Goal: Find contact information: Find contact information

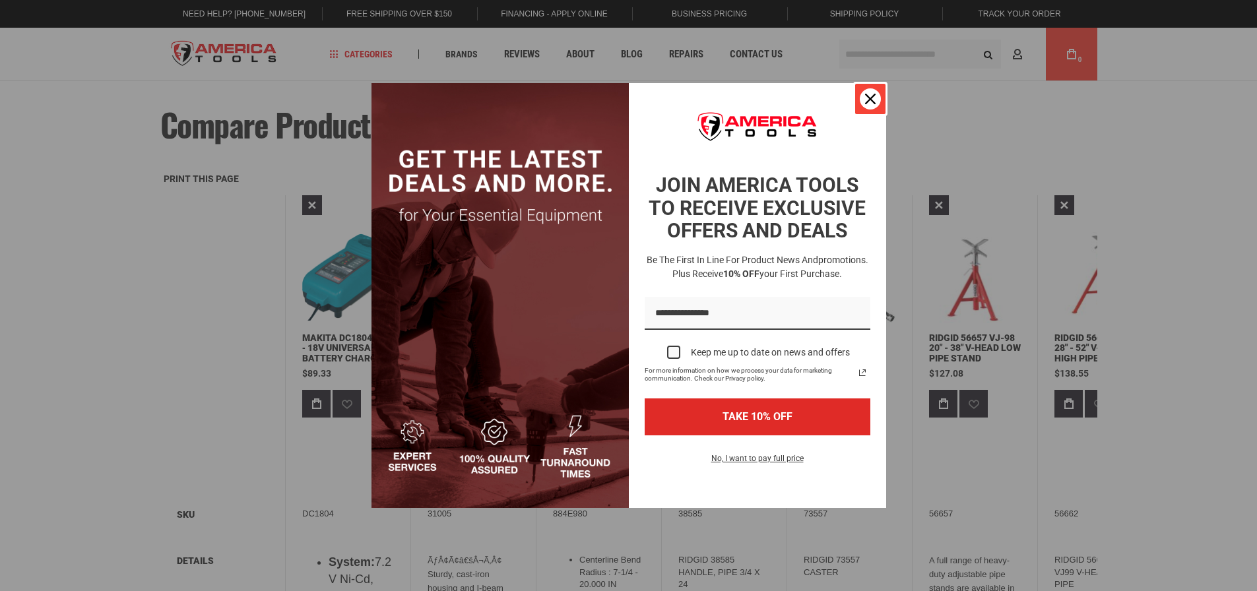
click at [868, 94] on icon "close icon" at bounding box center [870, 99] width 11 height 11
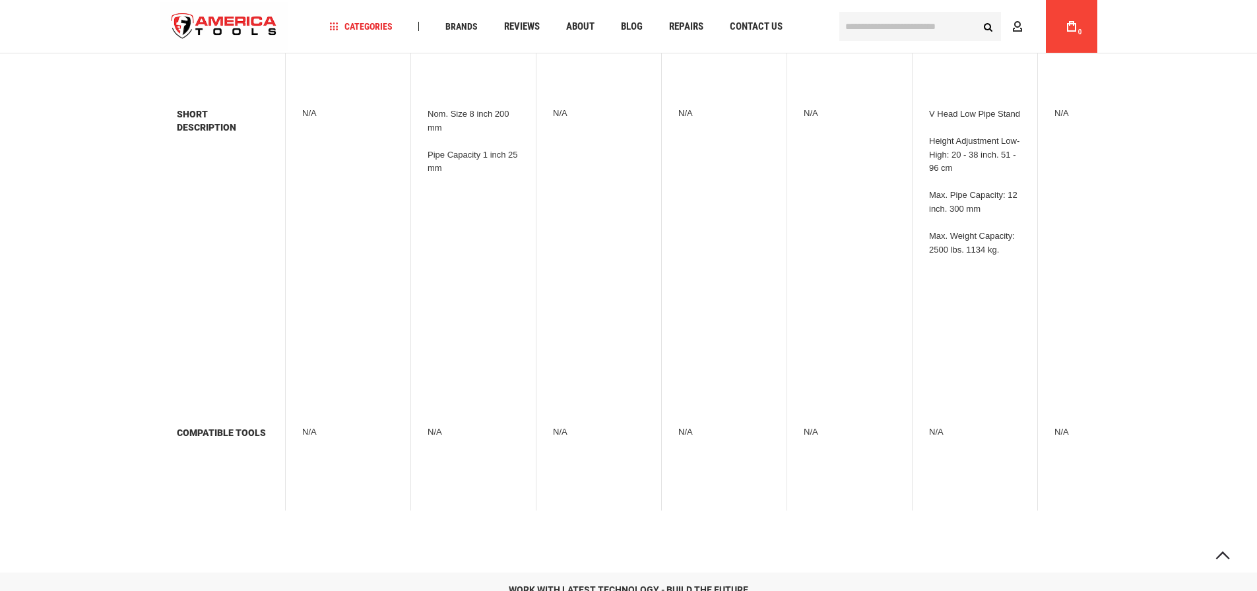
scroll to position [2309, 0]
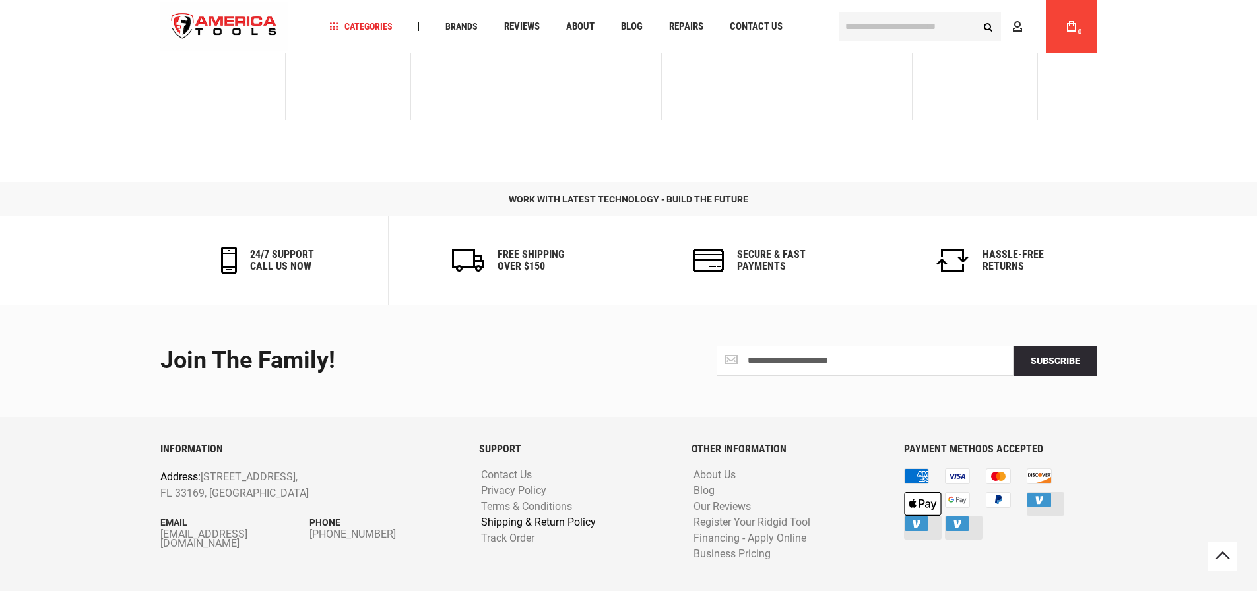
click at [555, 529] on link "Shipping & Return Policy" at bounding box center [538, 523] width 121 height 13
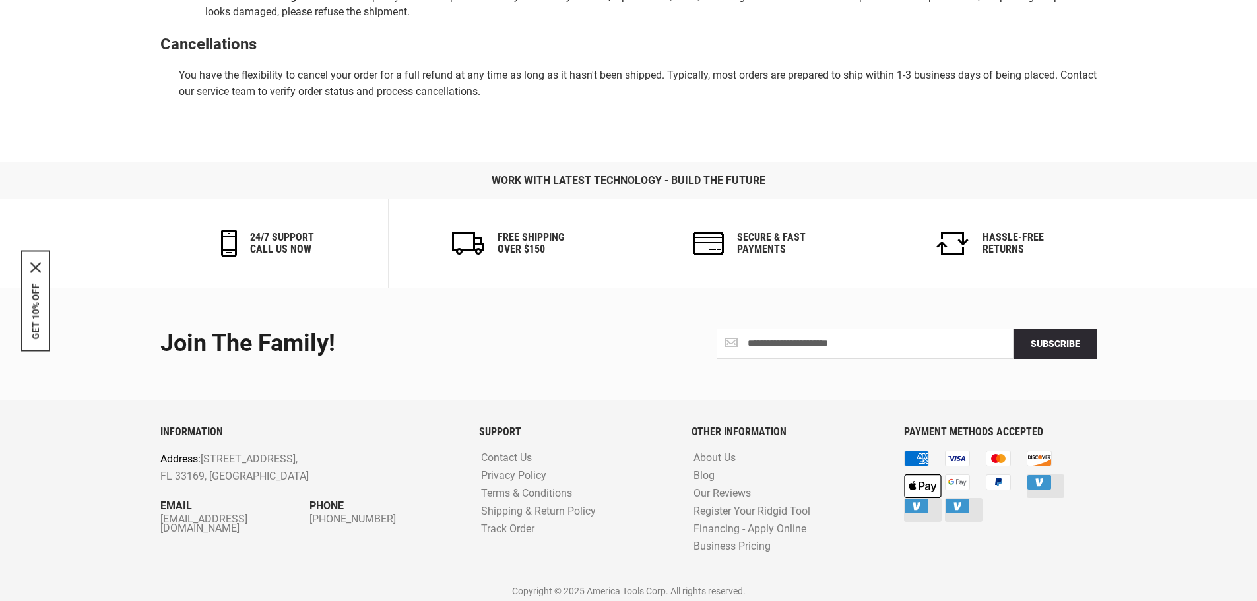
scroll to position [1012, 0]
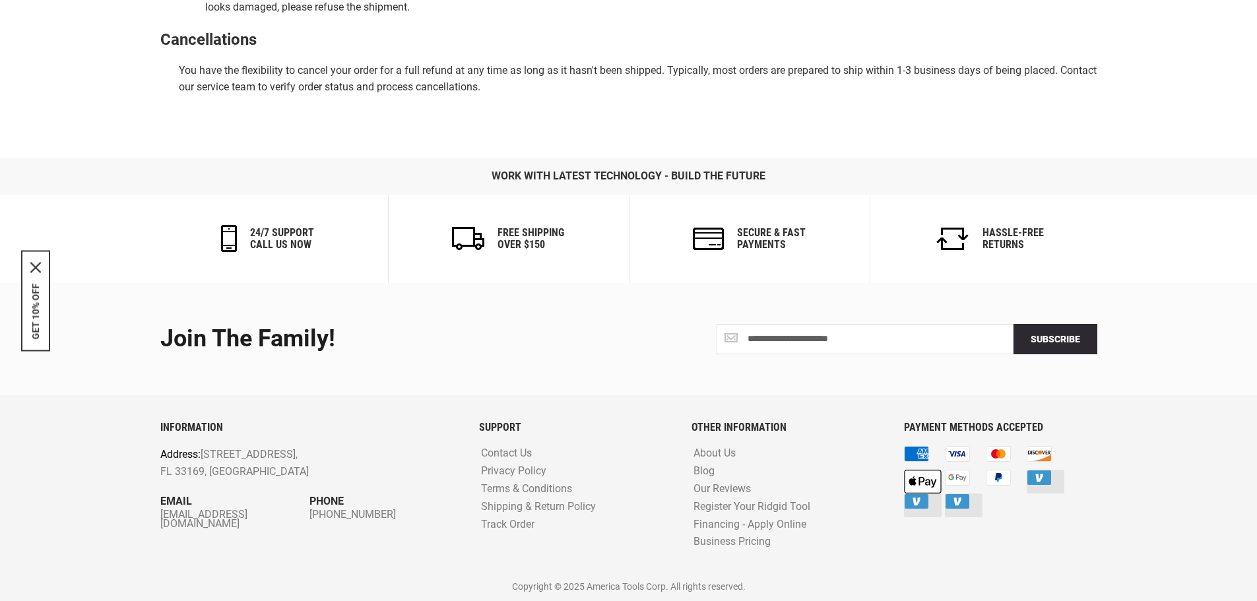
drag, startPoint x: 156, startPoint y: 515, endPoint x: 269, endPoint y: 525, distance: 112.6
click at [268, 522] on div "INFORMATION Address: 1157 NW 159th Dr, Miami, FL 33169, United States Email inf…" at bounding box center [309, 498] width 319 height 152
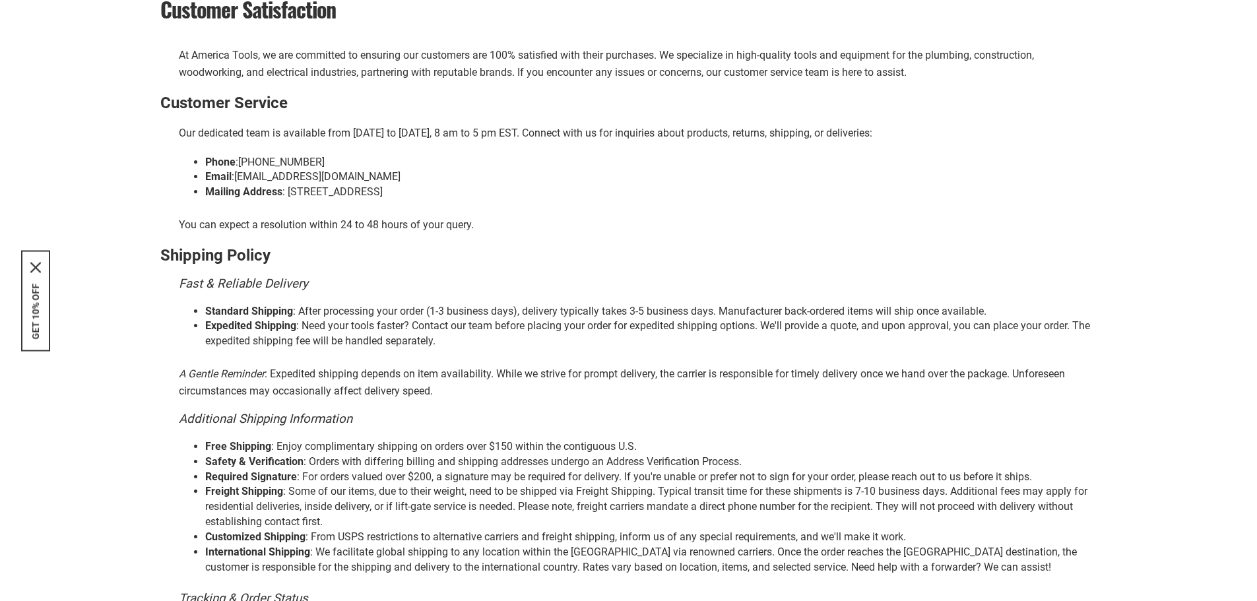
scroll to position [198, 0]
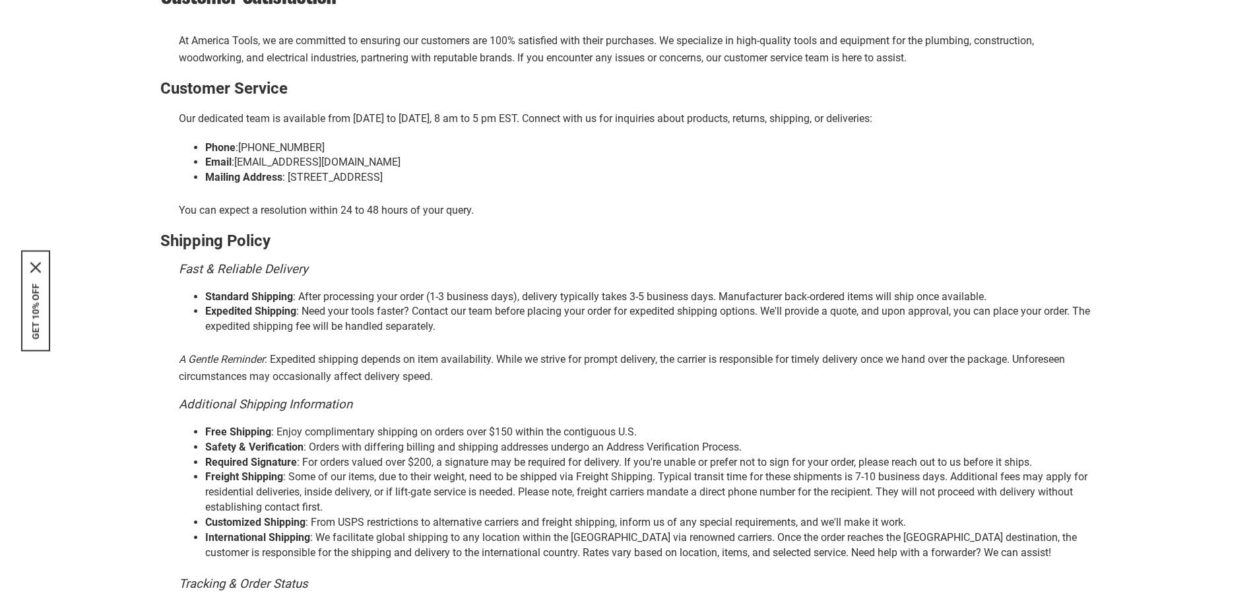
drag, startPoint x: 343, startPoint y: 175, endPoint x: 471, endPoint y: 170, distance: 128.1
click at [471, 170] on li "Mailing Address : 1157 NW 159TH DR, MIAMI, FL 33169" at bounding box center [651, 177] width 892 height 15
copy li "1157 NW 159TH DR, MIAMI, FL 33169"
